Goal: Communication & Community: Share content

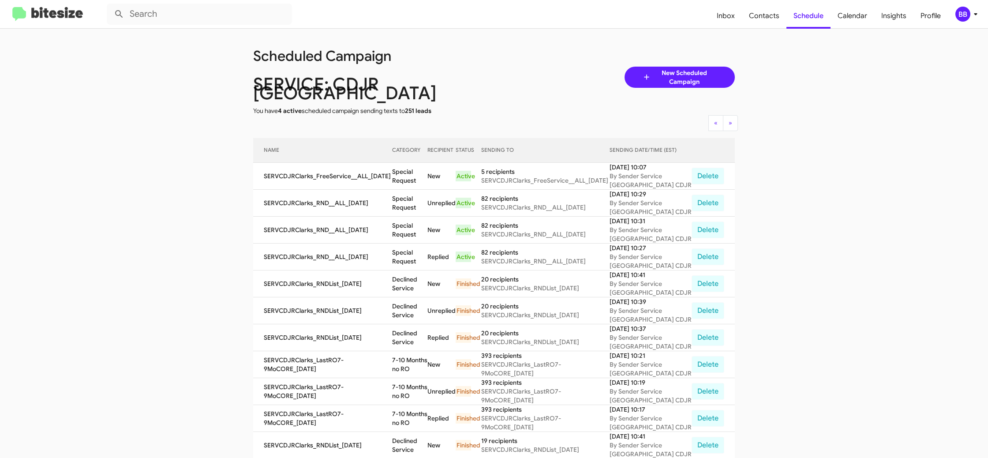
click at [966, 14] on div "BB" at bounding box center [962, 14] width 15 height 15
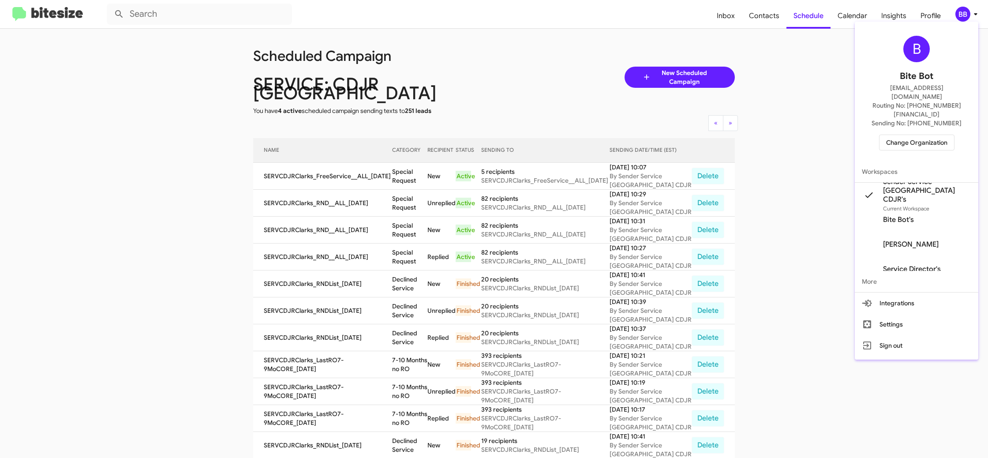
click at [898, 135] on span "Change Organization" at bounding box center [916, 142] width 61 height 15
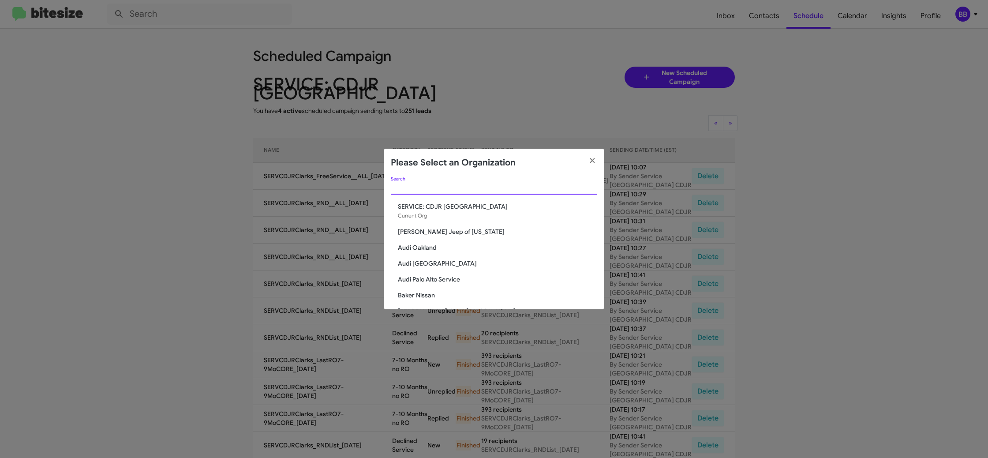
click at [412, 188] on input "Search" at bounding box center [494, 187] width 206 height 7
type input "chev"
click at [419, 236] on span "Chevy of [GEOGRAPHIC_DATA]" at bounding box center [497, 238] width 199 height 9
drag, startPoint x: 419, startPoint y: 236, endPoint x: 402, endPoint y: 67, distance: 169.8
click at [419, 234] on span "Chevy of [GEOGRAPHIC_DATA]" at bounding box center [497, 238] width 199 height 9
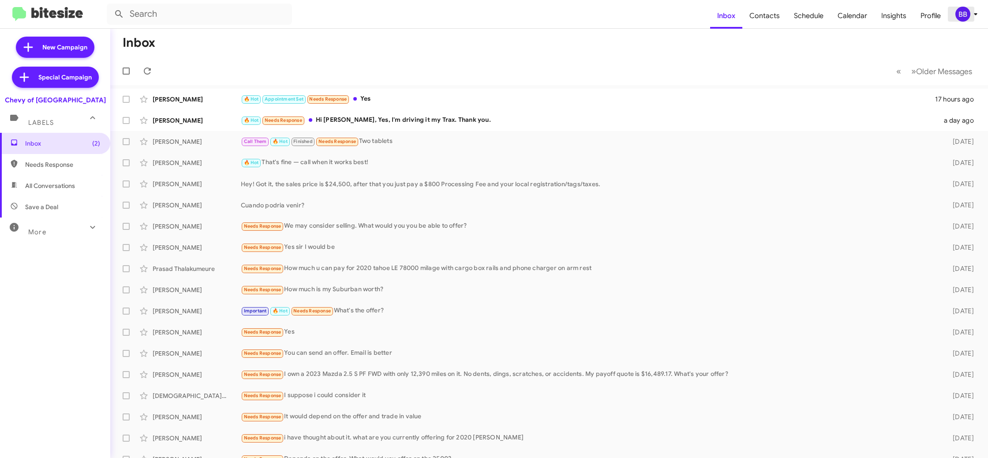
drag, startPoint x: 973, startPoint y: 17, endPoint x: 966, endPoint y: 19, distance: 6.8
click at [971, 18] on icon at bounding box center [975, 14] width 11 height 11
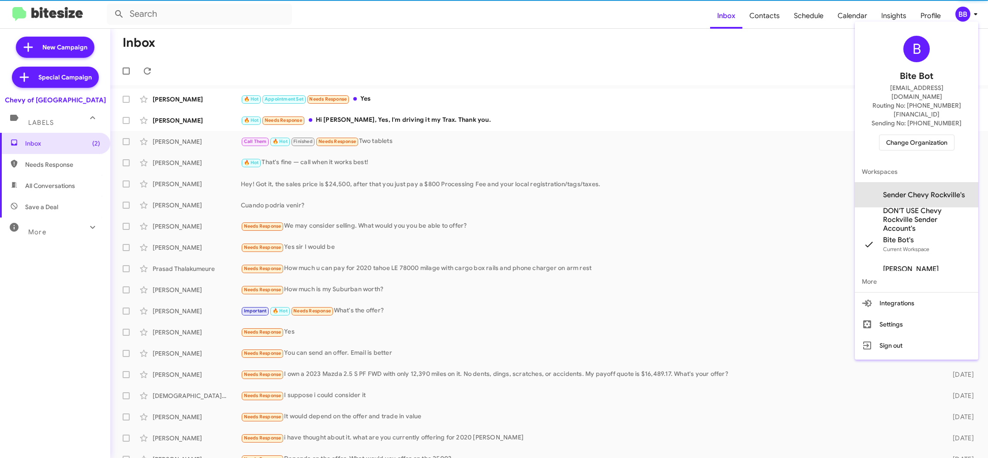
click at [915, 191] on span "Sender Chevy Rockville's" at bounding box center [924, 195] width 82 height 9
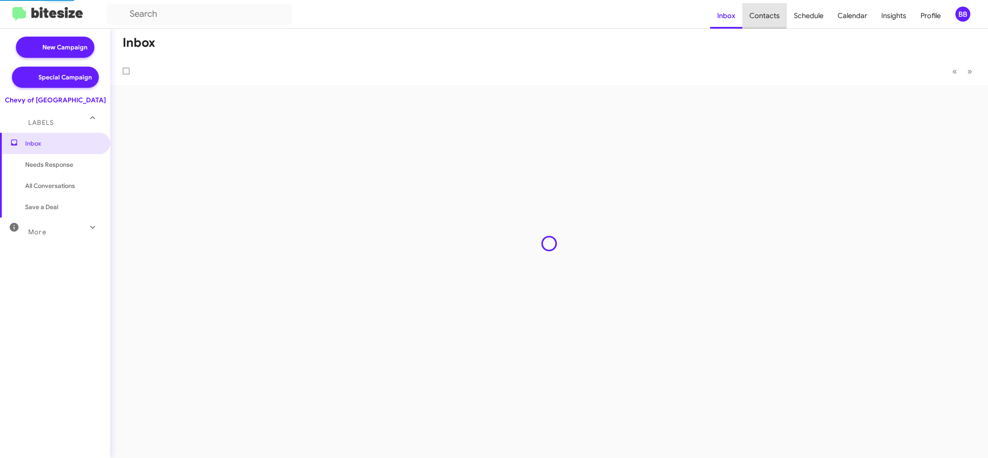
type input "in:groups"
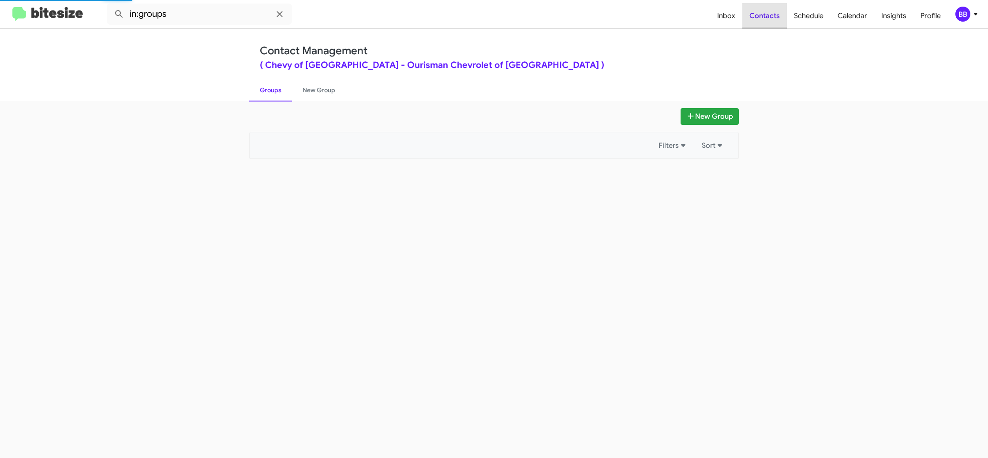
click at [772, 14] on span "Contacts" at bounding box center [764, 16] width 45 height 26
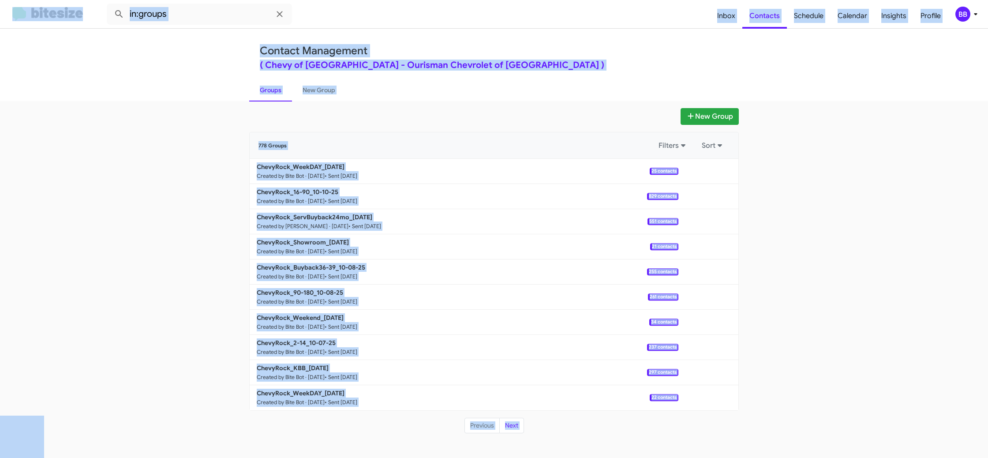
click at [123, 401] on app-groups "New Group 778 Groups Filters Sort ChevyRock_WeekDAY_[DATE] Created by Bite Bot …" at bounding box center [494, 270] width 988 height 325
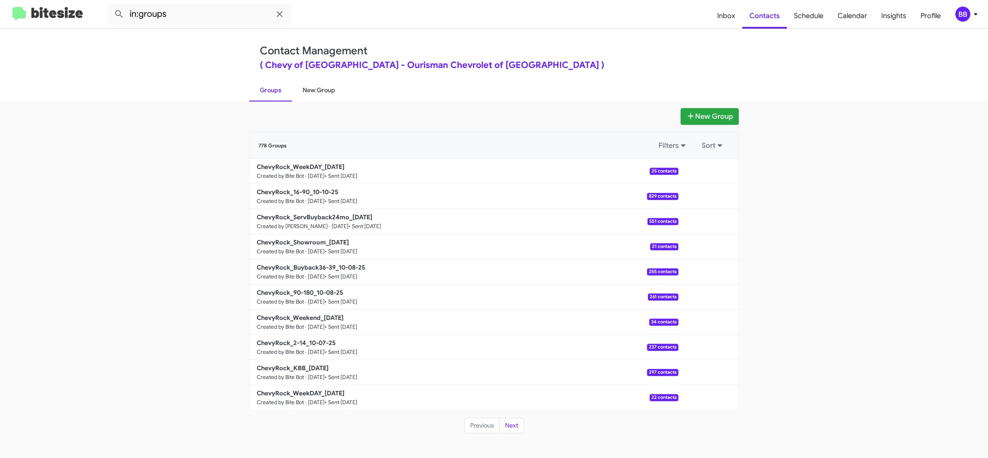
click at [317, 86] on link "New Group" at bounding box center [319, 90] width 54 height 23
drag, startPoint x: 317, startPoint y: 86, endPoint x: 311, endPoint y: 2, distance: 84.0
click at [317, 83] on link "New Group" at bounding box center [319, 90] width 54 height 23
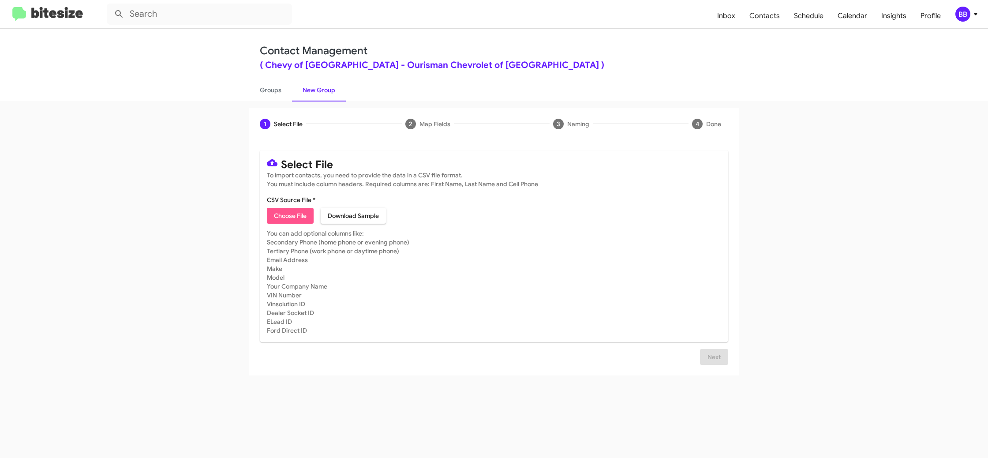
click at [295, 212] on span "Choose File" at bounding box center [290, 216] width 33 height 16
type input "ChevyRock_KBB_[DATE]"
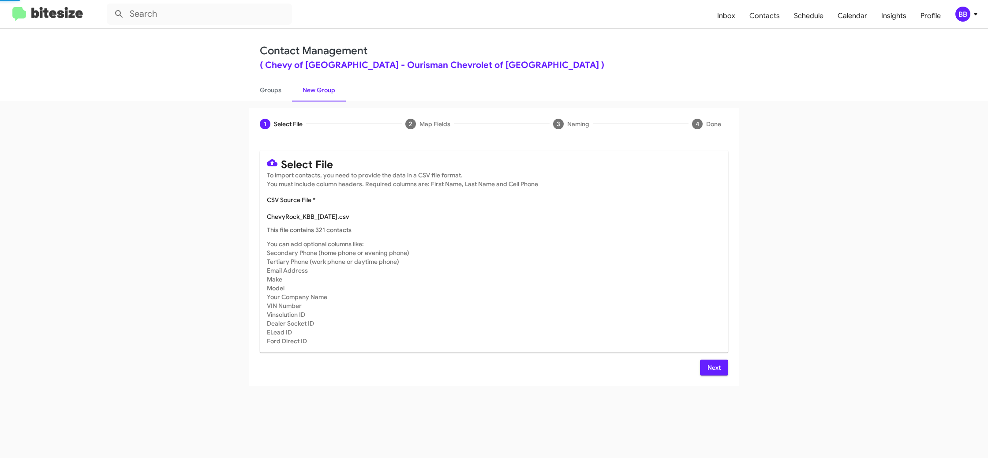
click at [565, 244] on mat-card-subtitle "You can add optional columns like: Secondary Phone (home phone or evening phone…" at bounding box center [494, 292] width 454 height 106
click at [705, 367] on button "Next" at bounding box center [714, 367] width 28 height 16
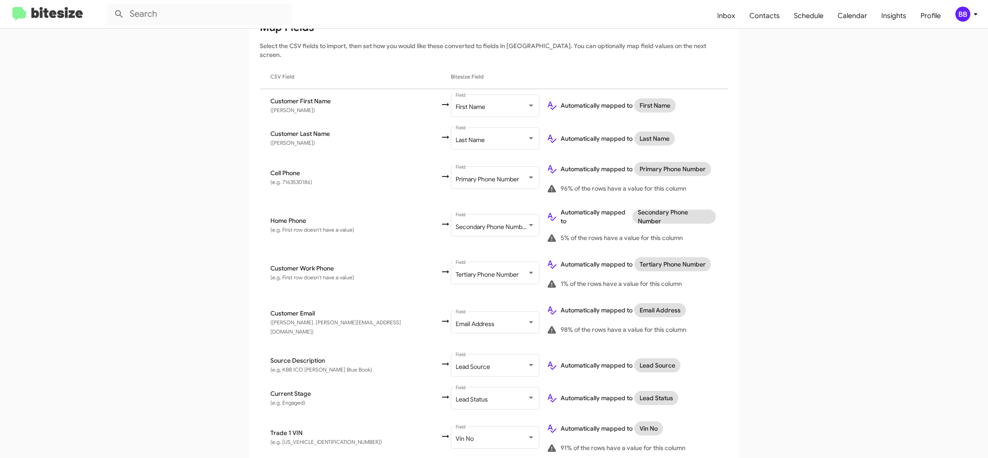
scroll to position [233, 0]
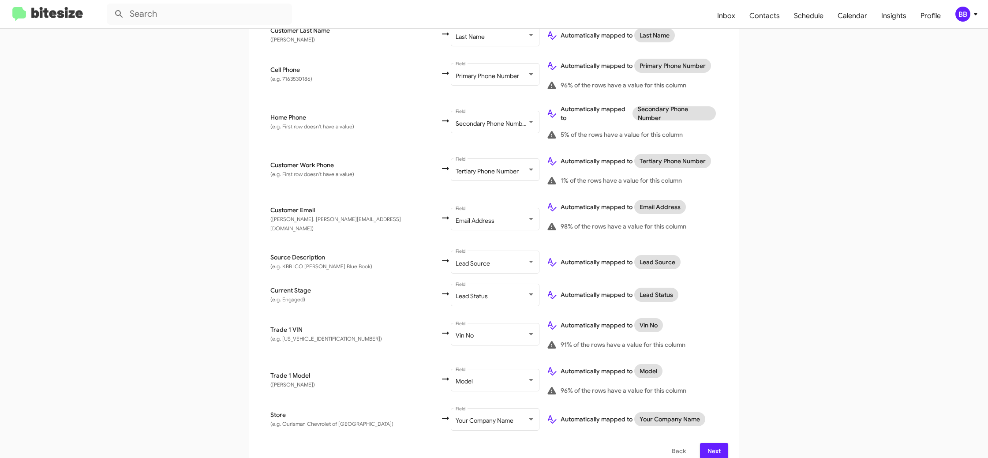
click at [970, 11] on icon at bounding box center [975, 14] width 11 height 11
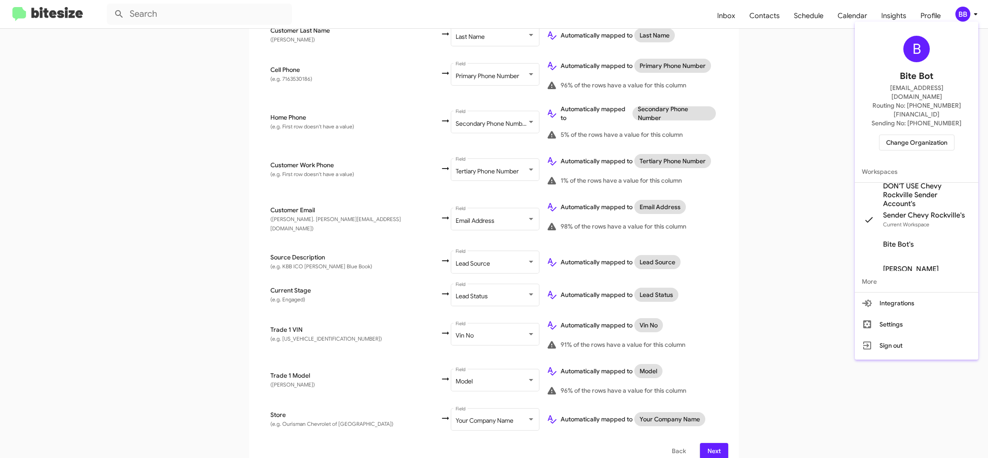
click at [970, 11] on div at bounding box center [494, 229] width 988 height 458
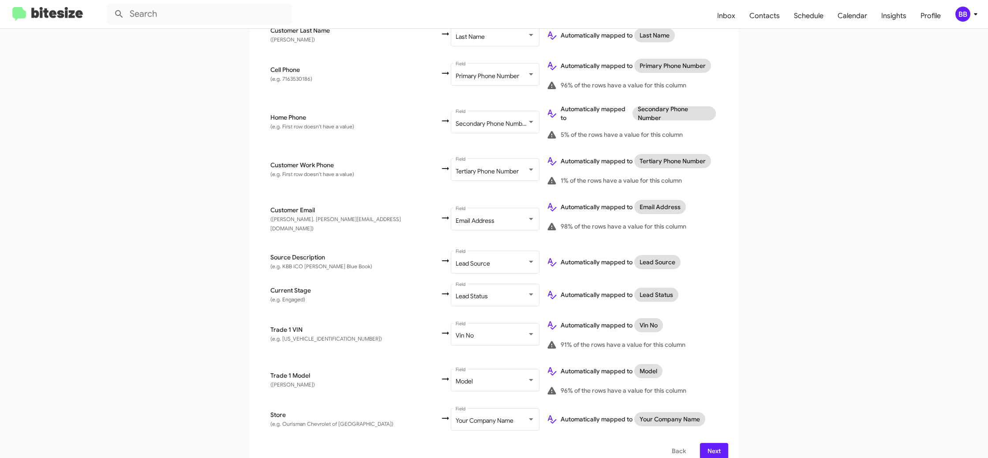
drag, startPoint x: 719, startPoint y: 439, endPoint x: 715, endPoint y: 434, distance: 6.3
click at [718, 443] on span "Next" at bounding box center [714, 451] width 14 height 16
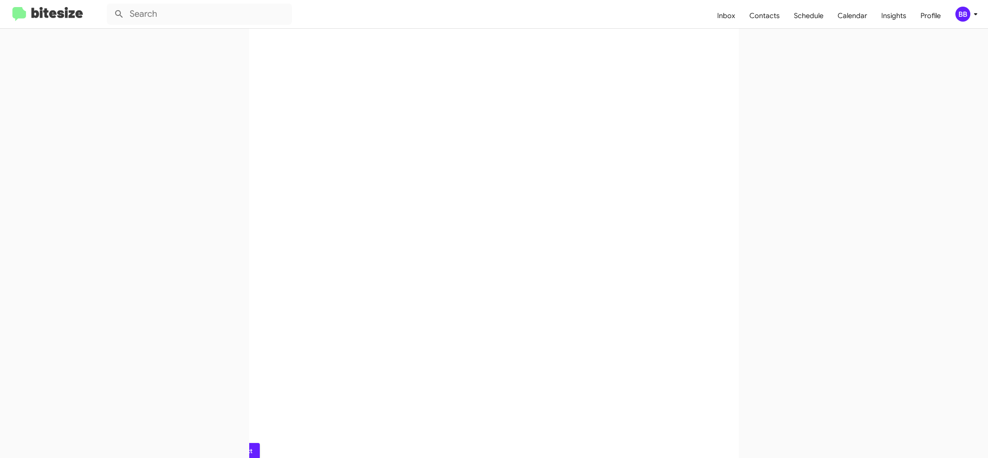
scroll to position [0, 0]
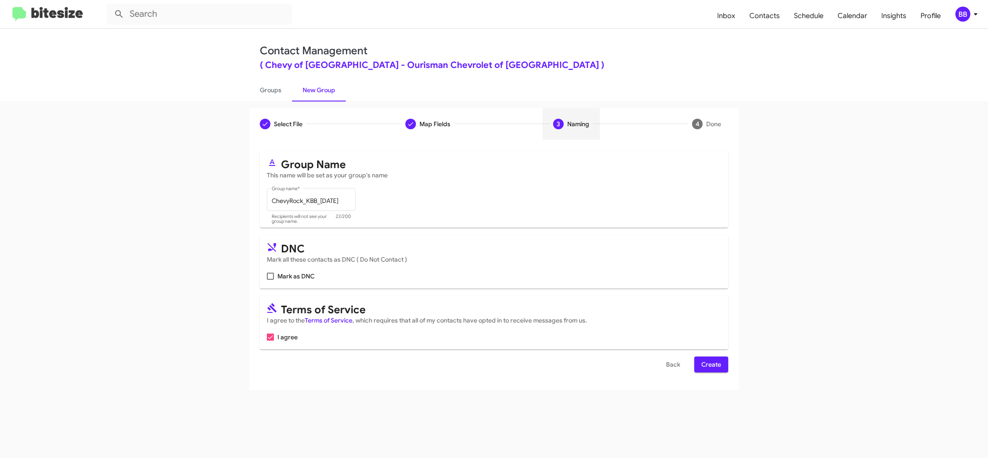
click at [714, 361] on span "Create" at bounding box center [711, 364] width 20 height 16
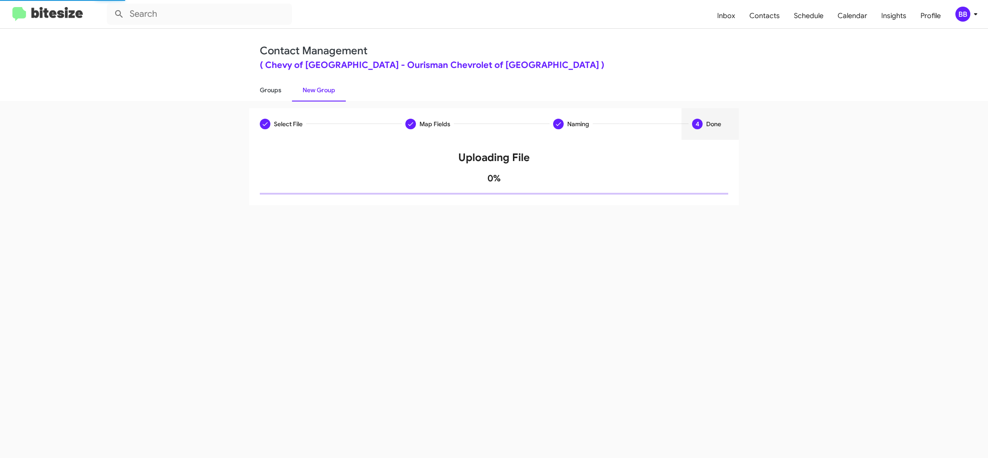
click at [258, 86] on link "Groups" at bounding box center [270, 90] width 43 height 23
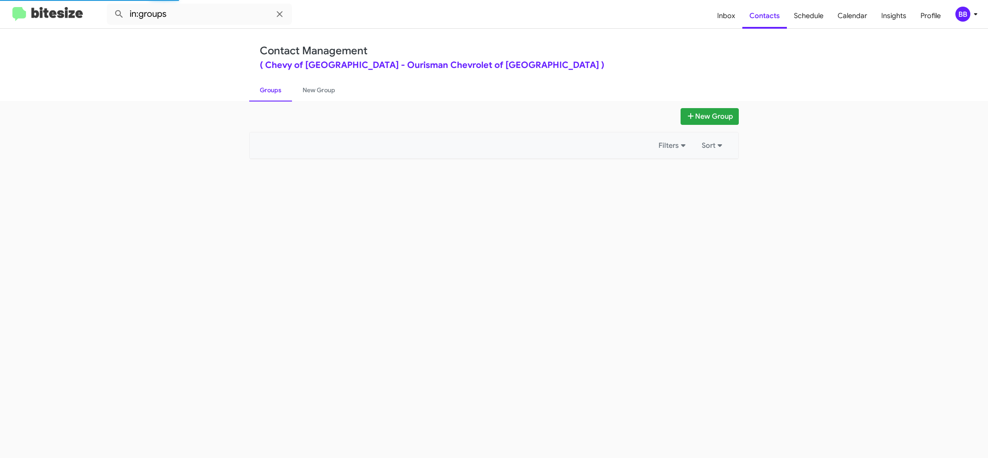
click at [269, 86] on link "Groups" at bounding box center [270, 90] width 43 height 23
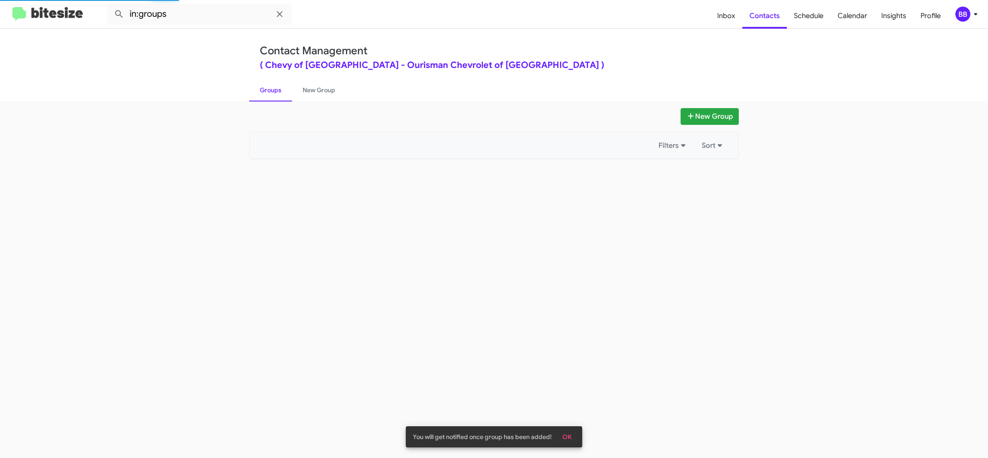
click at [269, 86] on link "Groups" at bounding box center [270, 90] width 43 height 23
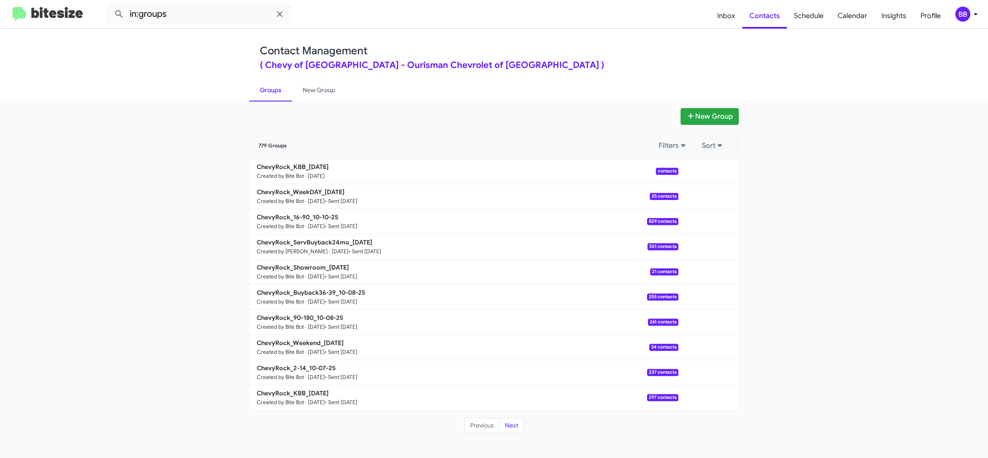
click at [219, 27] on mat-toolbar "in:groups Inbox Contacts Schedule Calendar Insights Profile BB" at bounding box center [494, 14] width 988 height 28
click at [221, 19] on input "in:groups" at bounding box center [199, 14] width 185 height 21
type input "in:groups kbb"
click at [110, 5] on button at bounding box center [119, 14] width 18 height 18
drag, startPoint x: 314, startPoint y: 88, endPoint x: 289, endPoint y: 88, distance: 24.7
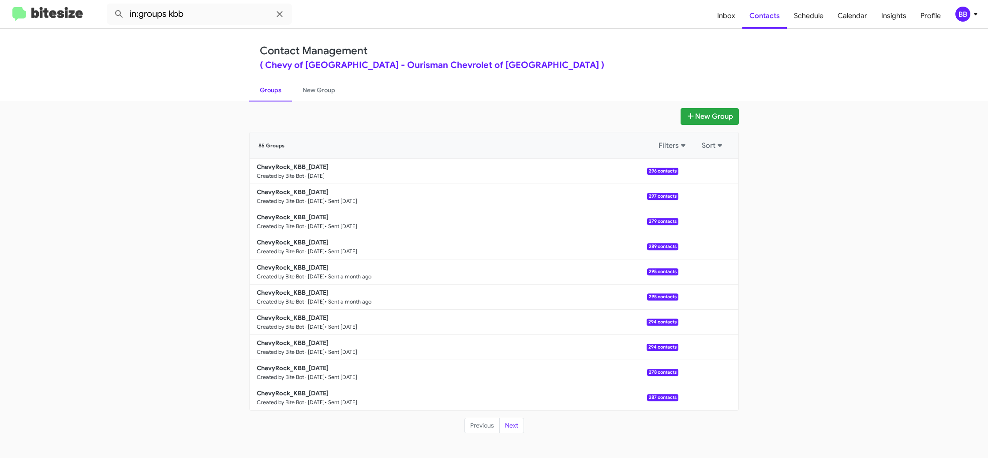
click at [313, 88] on link "New Group" at bounding box center [319, 90] width 54 height 23
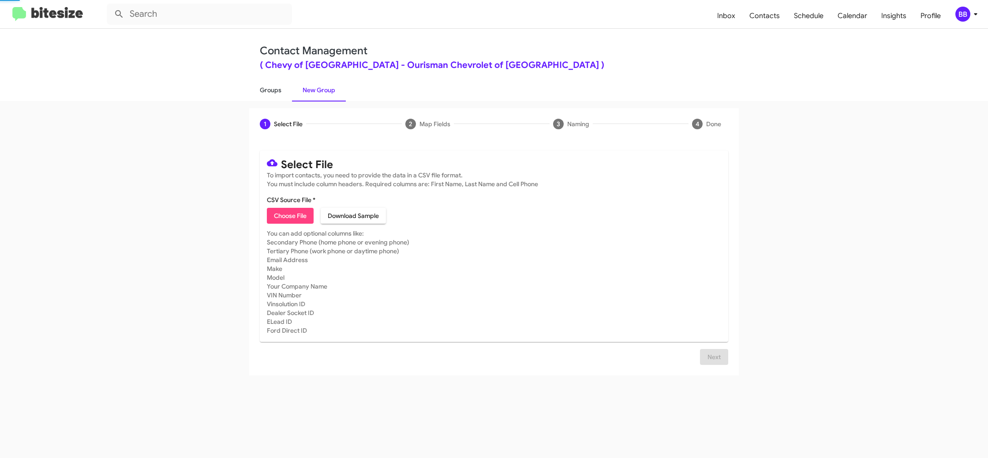
click at [283, 88] on link "Groups" at bounding box center [270, 90] width 43 height 23
type input "in:groups"
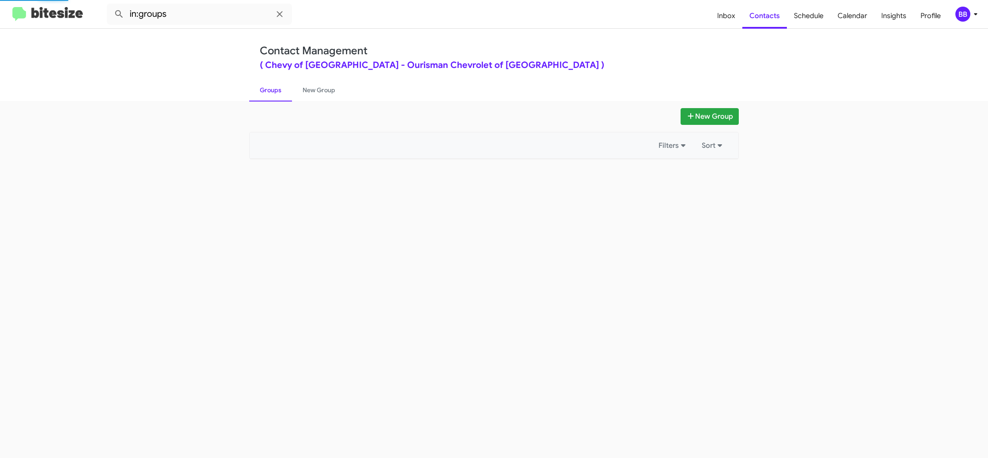
click at [283, 88] on link "Groups" at bounding box center [270, 90] width 43 height 23
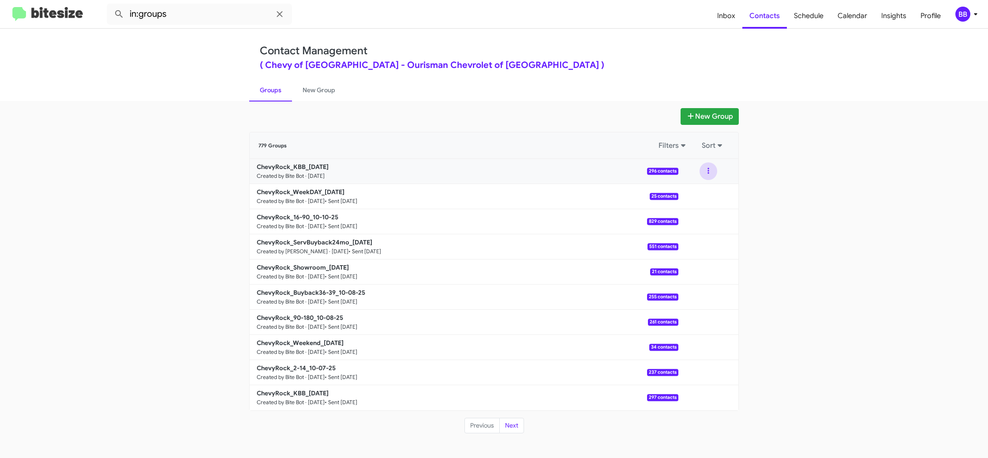
click at [714, 174] on div at bounding box center [708, 171] width 60 height 18
click at [704, 176] on button at bounding box center [709, 171] width 18 height 18
click at [703, 194] on button "View contacts" at bounding box center [682, 194] width 71 height 21
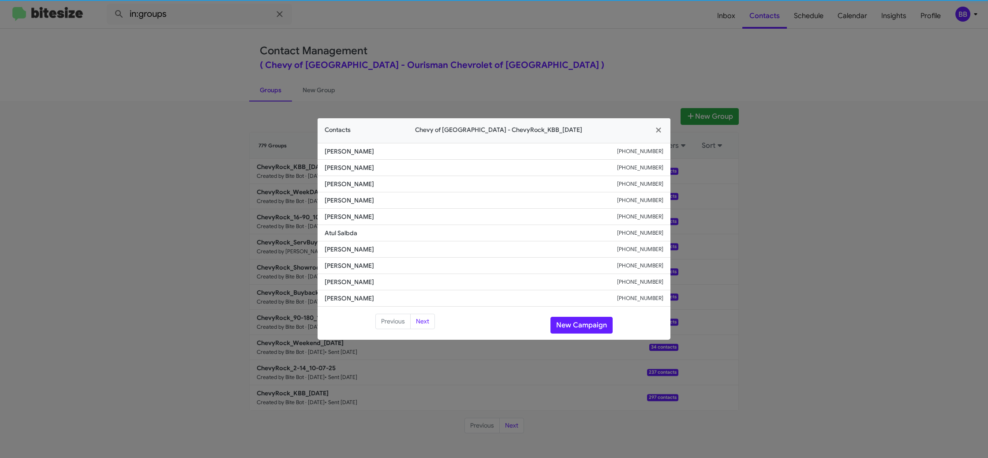
click at [354, 220] on span "[PERSON_NAME]" at bounding box center [471, 216] width 292 height 9
copy span "[PERSON_NAME]"
click at [589, 326] on button "New Campaign" at bounding box center [581, 325] width 62 height 17
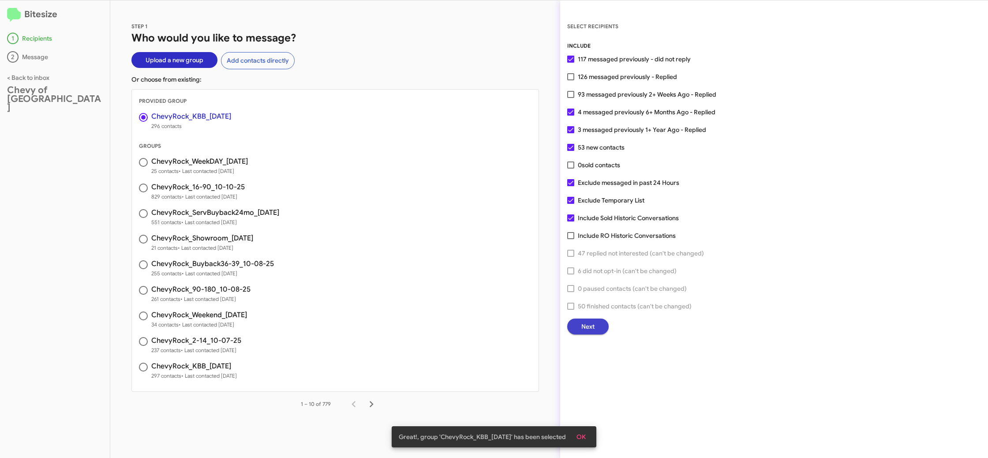
click at [588, 329] on span "Next" at bounding box center [587, 326] width 13 height 16
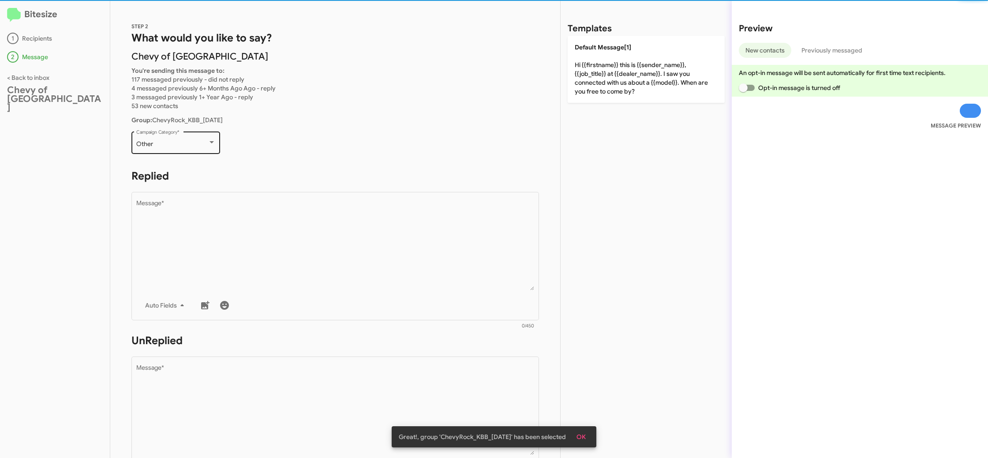
click at [178, 143] on div "Other" at bounding box center [171, 144] width 71 height 7
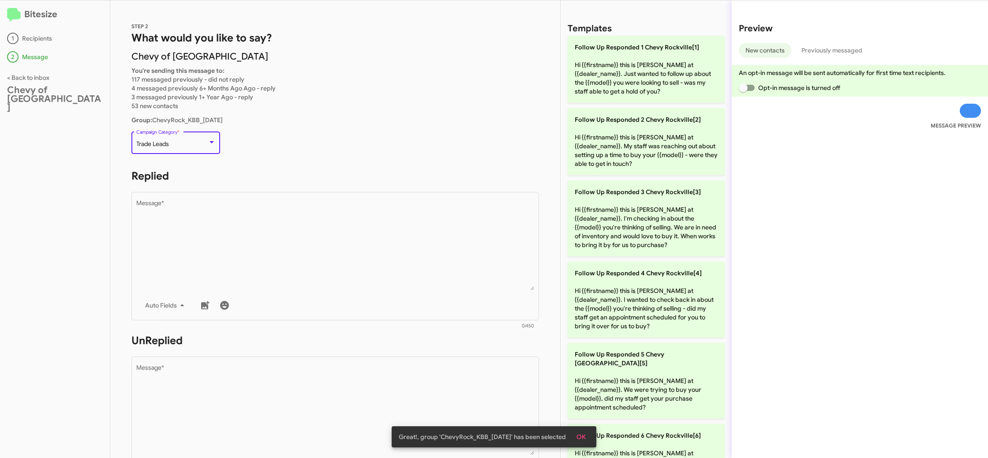
scroll to position [313, 0]
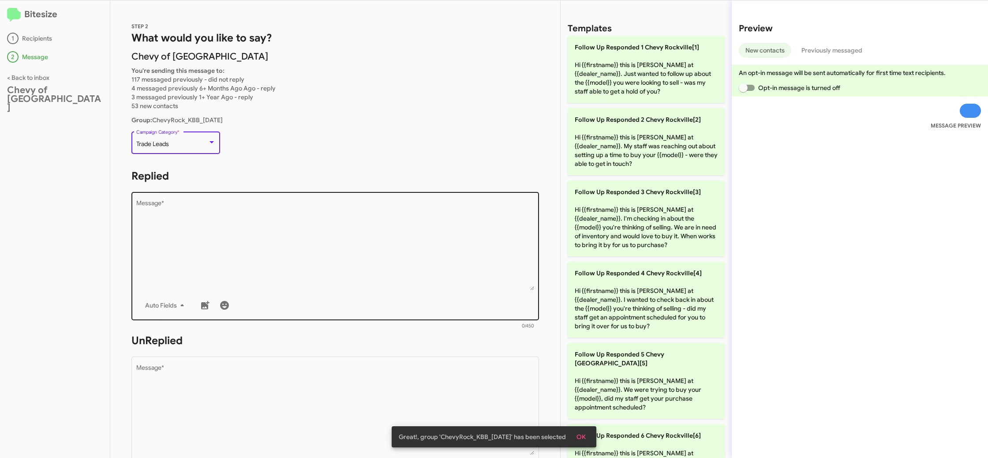
click at [260, 224] on textarea "Message *" at bounding box center [335, 245] width 398 height 90
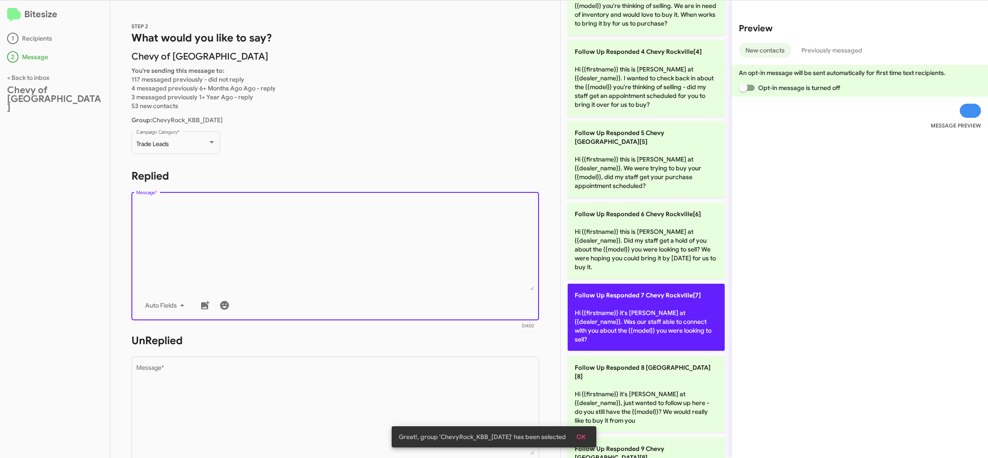
scroll to position [244, 0]
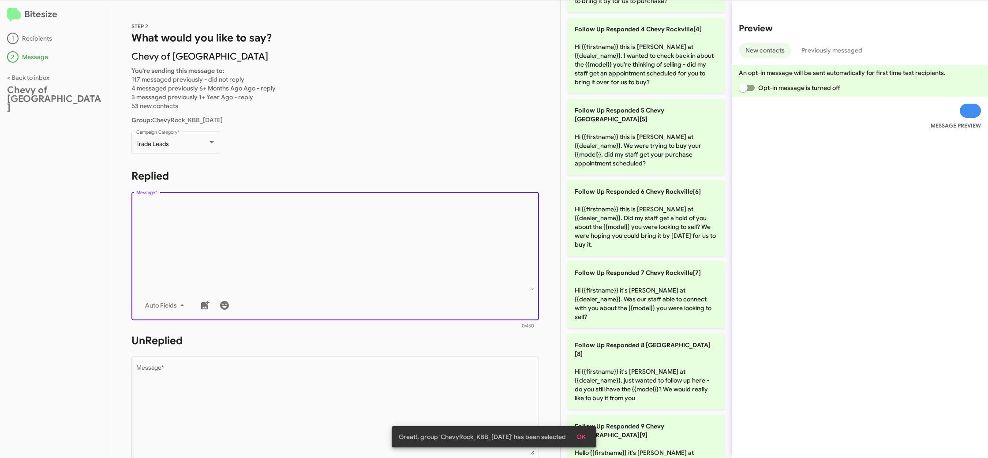
drag, startPoint x: 642, startPoint y: 220, endPoint x: 556, endPoint y: 263, distance: 96.8
click at [642, 220] on p "Follow Up Responded 6 Chevy Rockville[6] Hi {{firstname}} this is [PERSON_NAME]…" at bounding box center [646, 218] width 157 height 76
type textarea "Hi {{firstname}} this is [PERSON_NAME] at {{dealer_name}}. Did my staff get a h…"
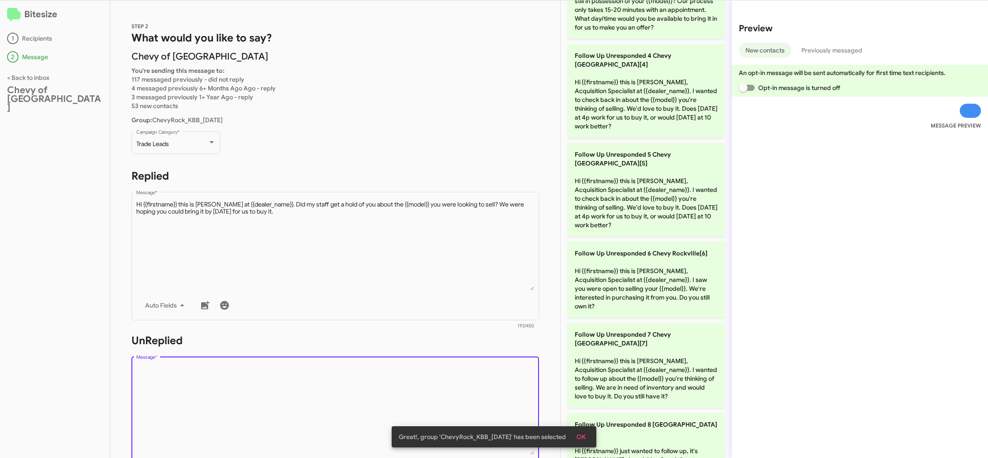
click at [429, 367] on textarea "Message *" at bounding box center [335, 410] width 398 height 90
click at [428, 370] on textarea "Message *" at bounding box center [335, 410] width 398 height 90
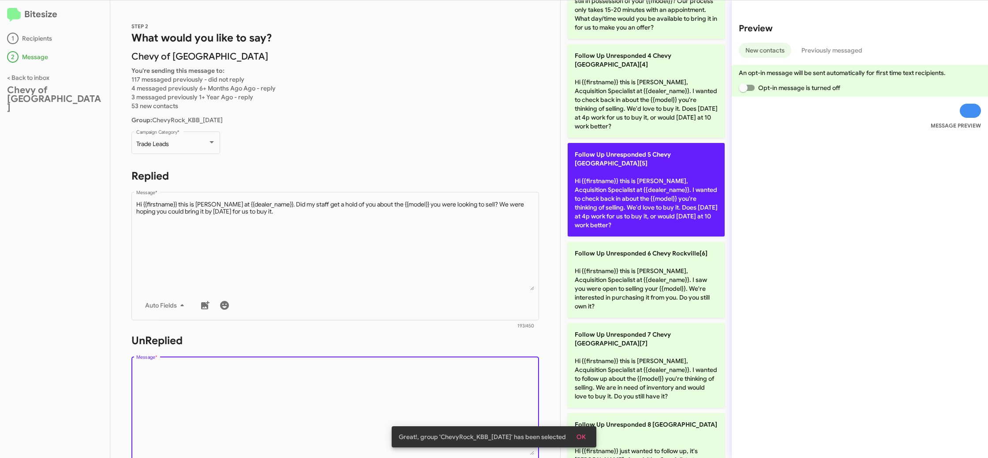
drag, startPoint x: 428, startPoint y: 370, endPoint x: 579, endPoint y: 175, distance: 246.1
click at [430, 360] on div "Drop image here to insert Auto Fields Message *" at bounding box center [335, 420] width 398 height 130
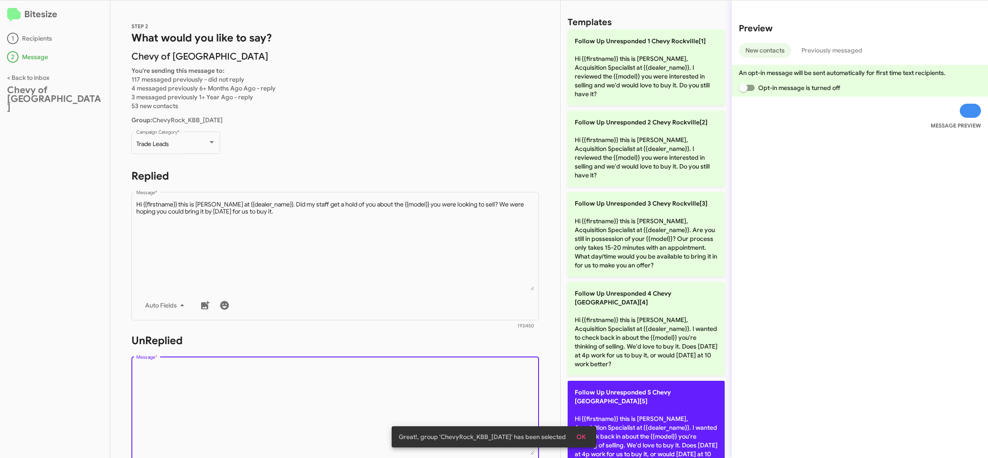
scroll to position [0, 0]
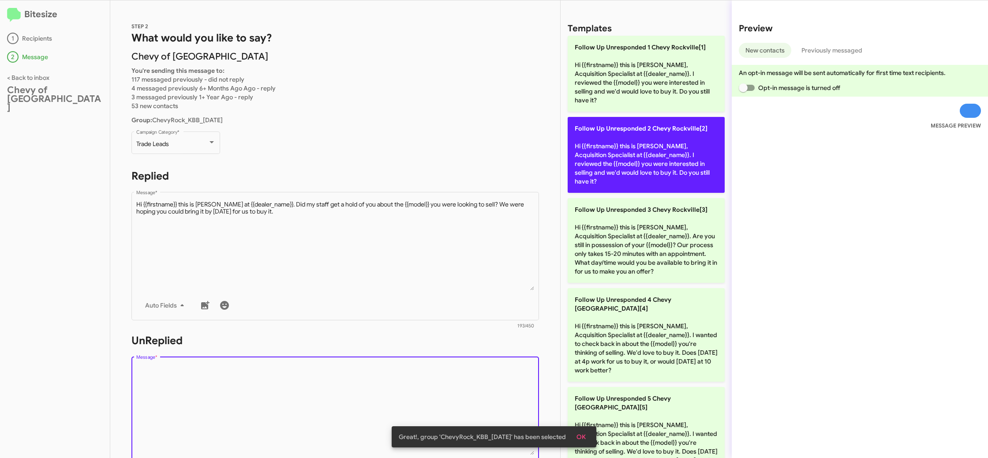
click at [616, 147] on p "Follow Up Unresponded 2 Chevy Rockville[2] Hi {{firstname}} this is [PERSON_NAM…" at bounding box center [646, 155] width 157 height 76
type textarea "Hi {{firstname}} this is [PERSON_NAME], Acquisition Specialist at {{dealer_name…"
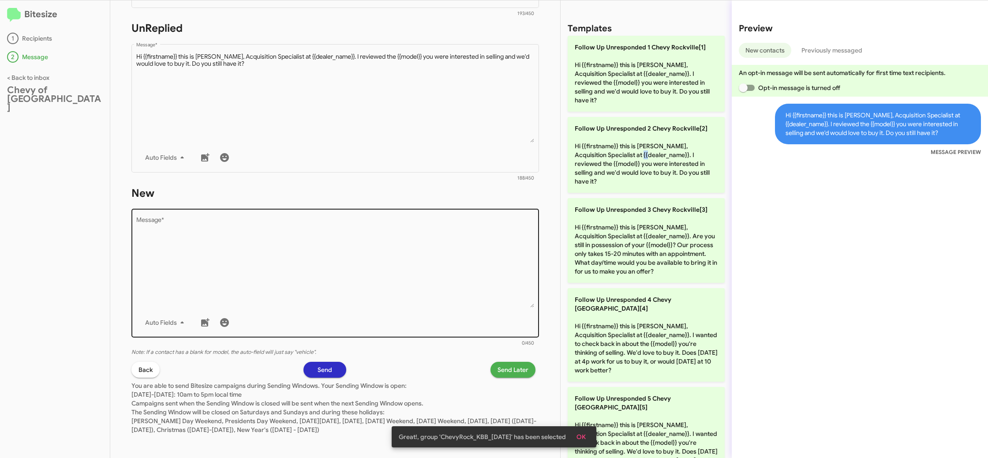
scroll to position [315, 0]
drag, startPoint x: 352, startPoint y: 214, endPoint x: 353, endPoint y: 219, distance: 4.9
click at [352, 215] on div "Drop image here to insert Auto Fields Message *" at bounding box center [335, 270] width 398 height 130
click at [353, 224] on textarea "Message *" at bounding box center [335, 260] width 398 height 90
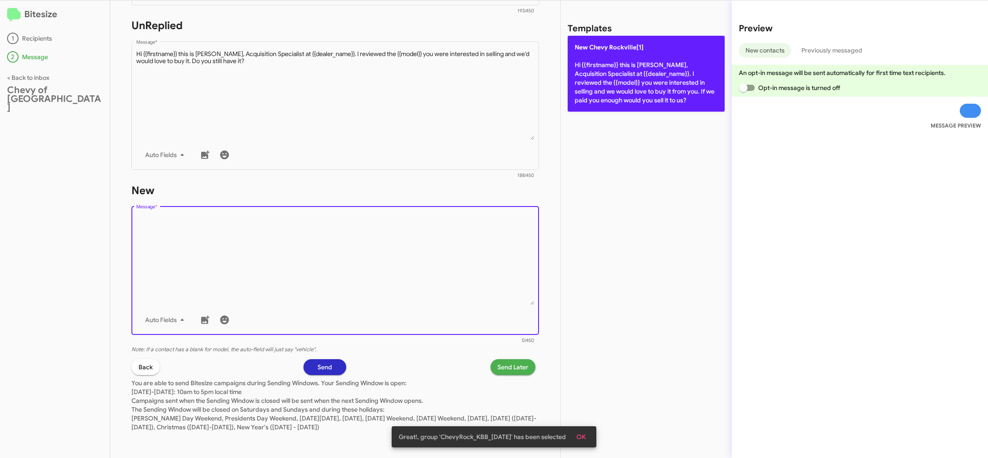
drag, startPoint x: 353, startPoint y: 224, endPoint x: 641, endPoint y: 72, distance: 325.7
click at [424, 187] on form "New Drop image here to insert Auto Fields Message * 0/450" at bounding box center [335, 263] width 408 height 161
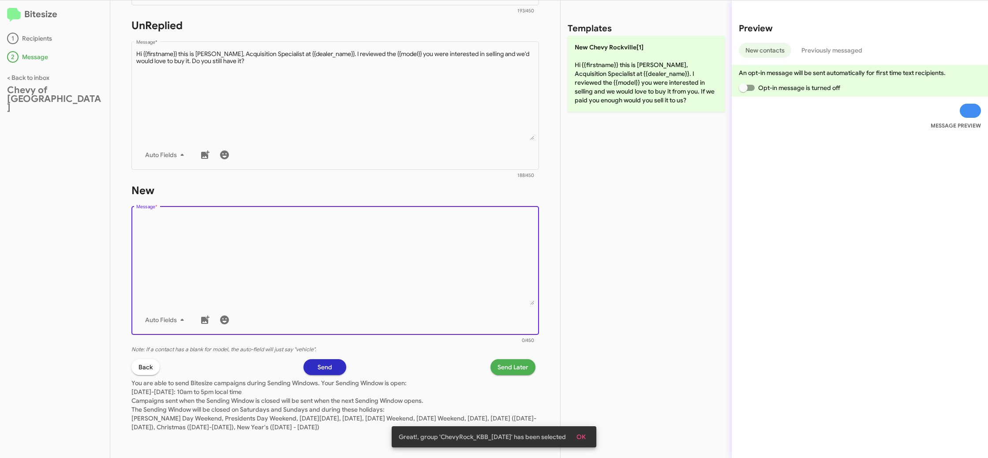
drag, startPoint x: 652, startPoint y: 67, endPoint x: 588, endPoint y: 160, distance: 112.6
click at [652, 68] on p "New Chevy Rockville[1] Hi {{firstname}} this is [PERSON_NAME], Acquisition Spec…" at bounding box center [646, 74] width 157 height 76
type textarea "Hi {{firstname}} this is [PERSON_NAME], Acquisition Specialist at {{dealer_name…"
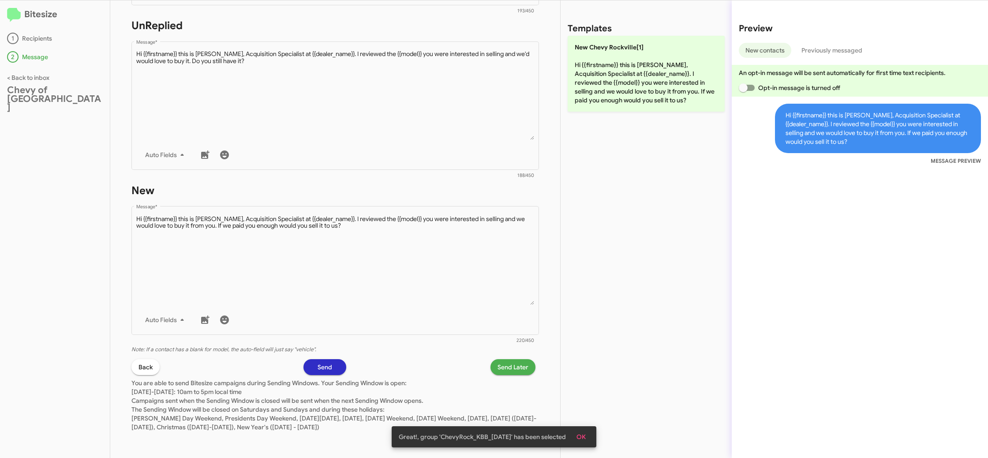
click at [499, 359] on div "STEP 2 What would you like to say? Chevy of Rockville You're sending this messa…" at bounding box center [335, 228] width 450 height 457
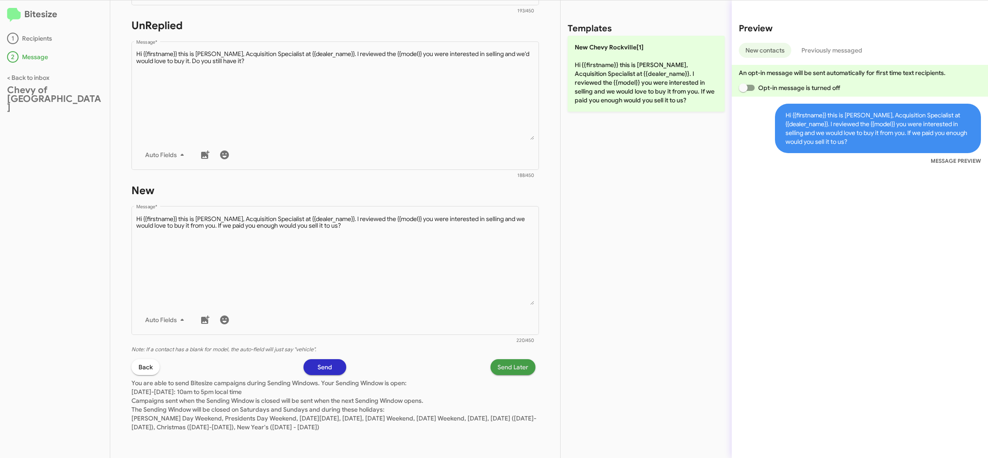
click at [508, 368] on span "Send Later" at bounding box center [513, 367] width 31 height 16
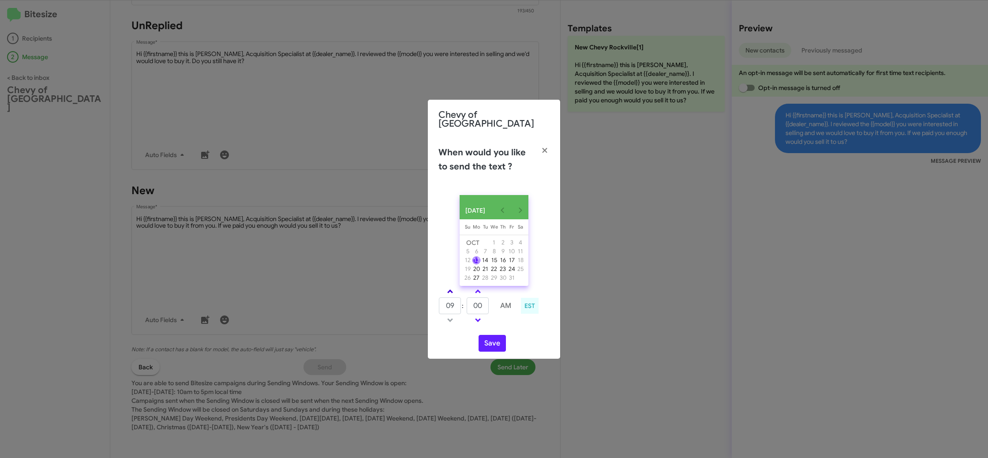
click at [449, 287] on link at bounding box center [449, 291] width 15 height 10
drag, startPoint x: 449, startPoint y: 287, endPoint x: 462, endPoint y: 300, distance: 19.0
click at [449, 287] on link at bounding box center [449, 291] width 15 height 10
type input "11"
click at [482, 306] on input "00" at bounding box center [478, 305] width 22 height 17
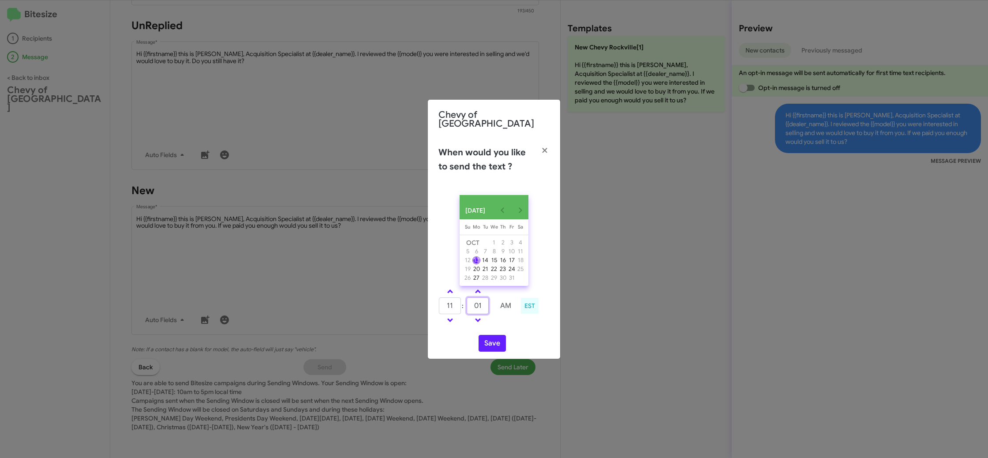
type input "01"
drag, startPoint x: 511, startPoint y: 320, endPoint x: 490, endPoint y: 342, distance: 30.6
click at [508, 322] on td at bounding box center [505, 319] width 23 height 11
click at [491, 343] on button "Save" at bounding box center [492, 343] width 27 height 17
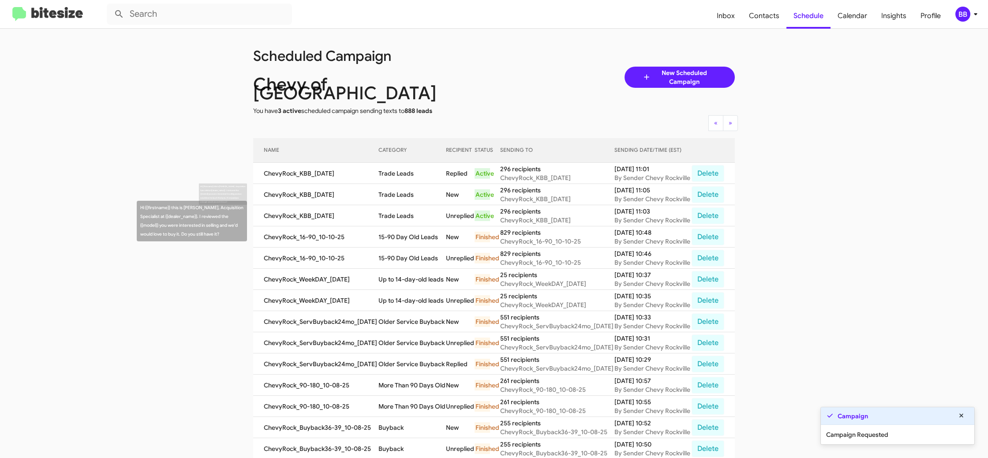
click at [393, 197] on td "Trade Leads" at bounding box center [411, 194] width 67 height 21
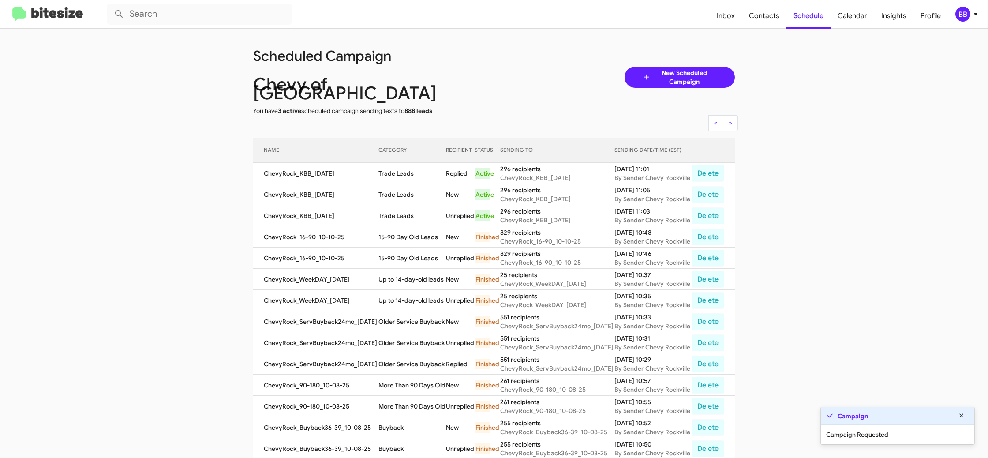
click at [393, 197] on td "Trade Leads" at bounding box center [411, 194] width 67 height 21
copy td "Trade Leads"
